Goal: Task Accomplishment & Management: Manage account settings

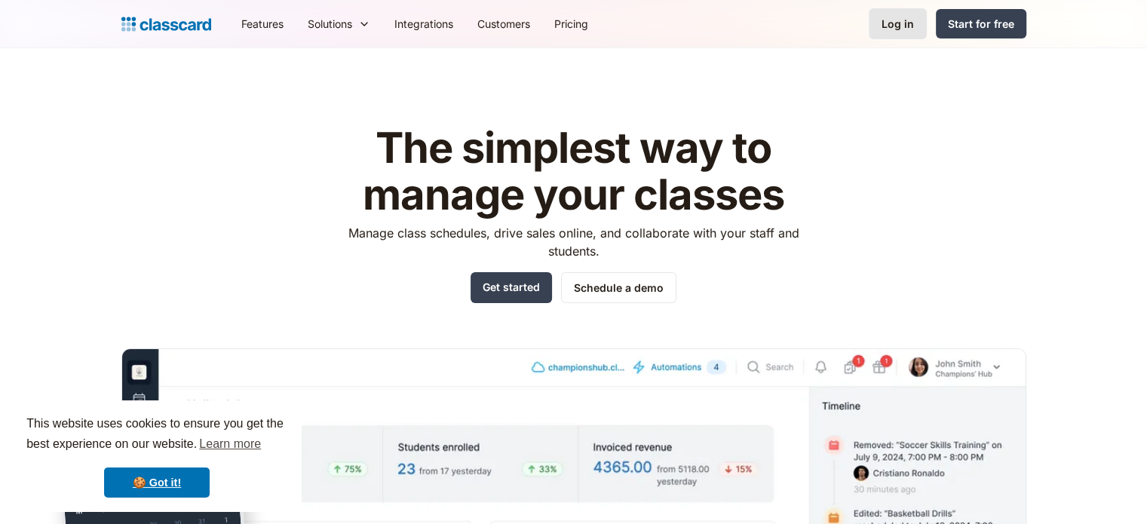
click at [902, 23] on div "Log in" at bounding box center [897, 24] width 32 height 16
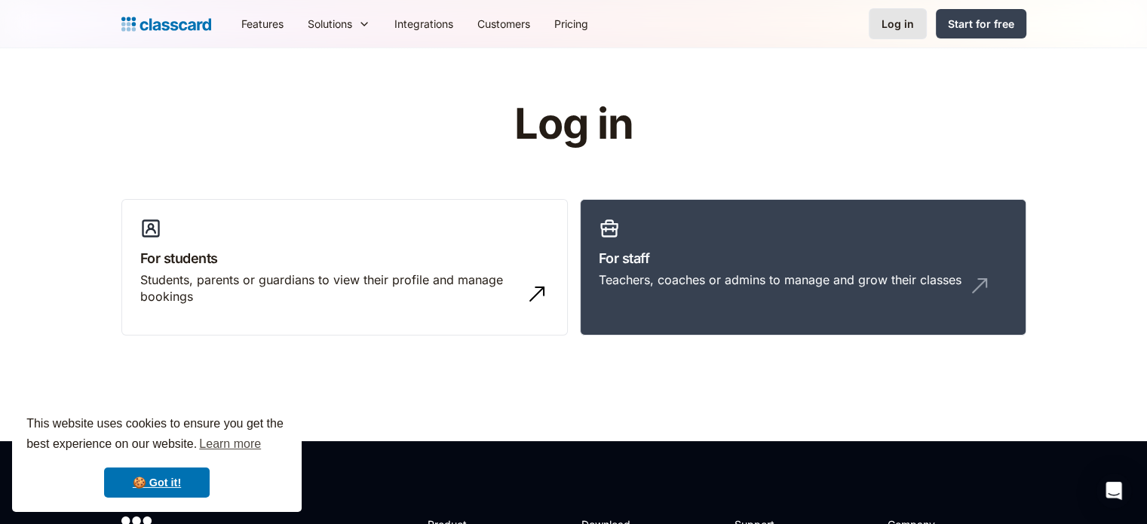
click at [897, 24] on div "Log in" at bounding box center [897, 24] width 32 height 16
click at [709, 262] on h3 "For staff" at bounding box center [803, 258] width 409 height 20
